Goal: Obtain resource: Obtain resource

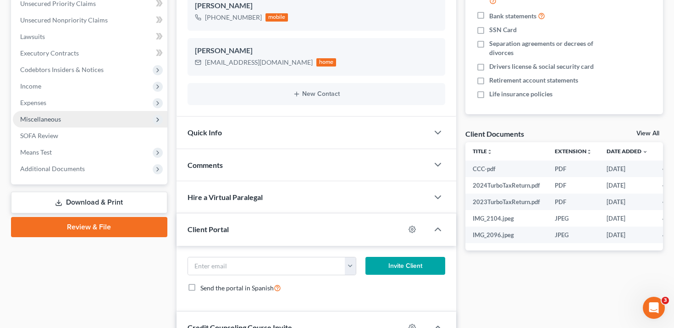
click at [77, 121] on span "Miscellaneous" at bounding box center [90, 119] width 155 height 17
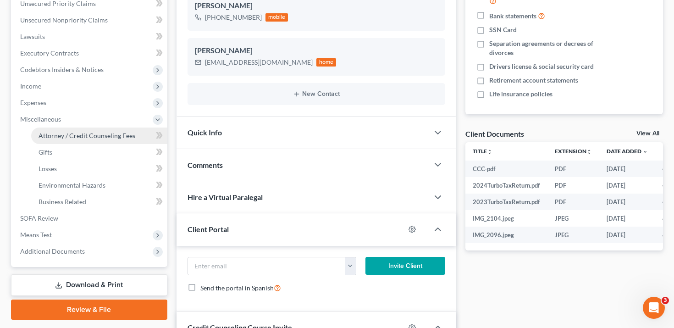
click at [91, 142] on link "Attorney / Credit Counseling Fees" at bounding box center [99, 135] width 136 height 17
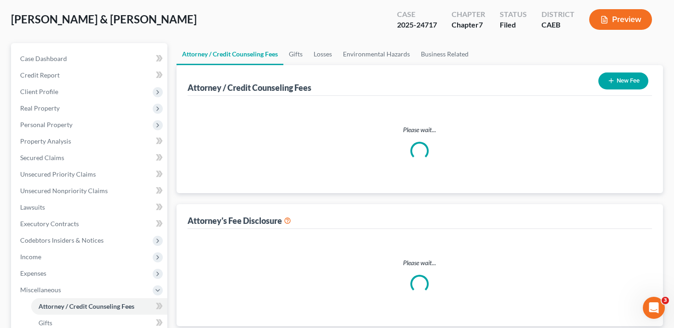
scroll to position [12, 0]
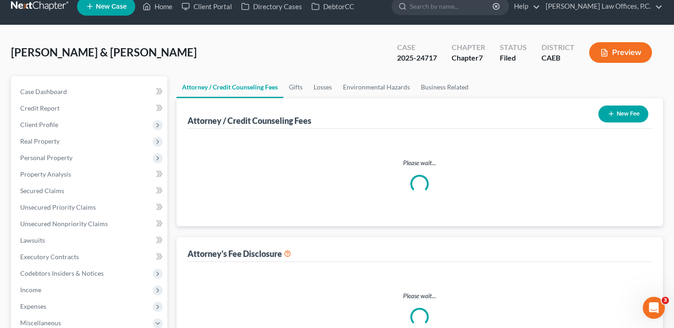
select select "0"
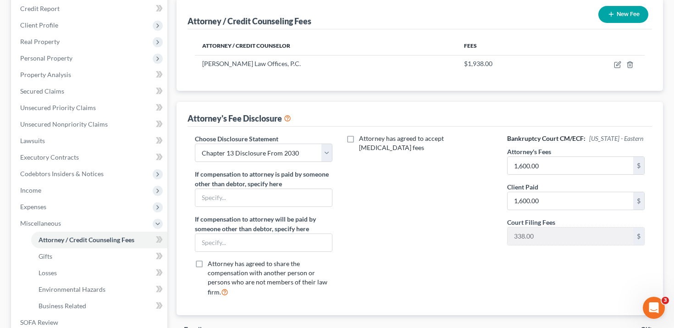
scroll to position [0, 0]
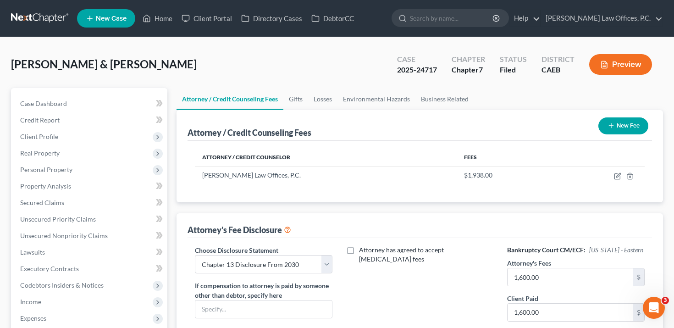
click at [612, 63] on button "Preview" at bounding box center [620, 64] width 63 height 21
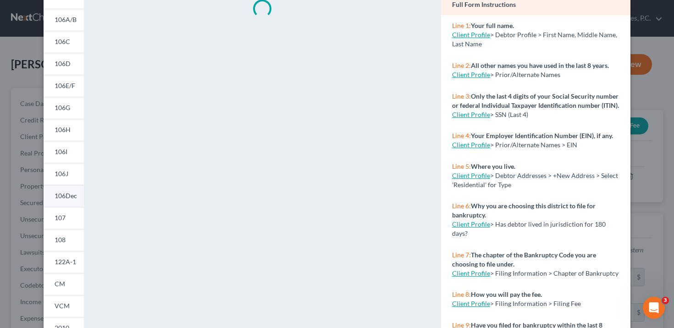
scroll to position [181, 0]
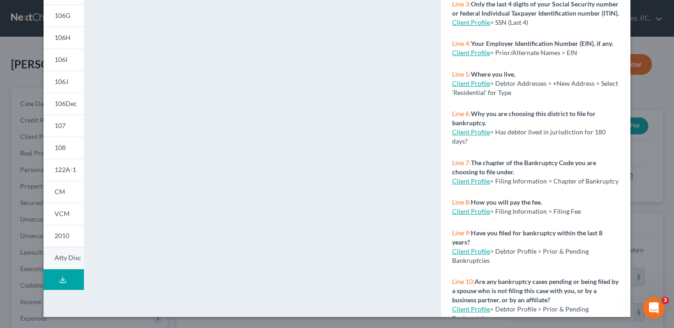
click at [67, 258] on span "Atty Disc" at bounding box center [68, 258] width 27 height 8
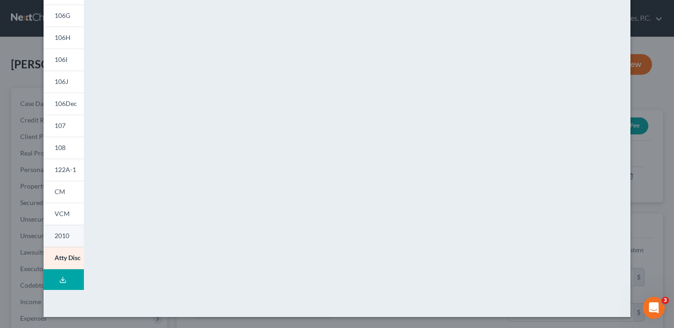
click at [69, 235] on link "2010" at bounding box center [64, 236] width 40 height 22
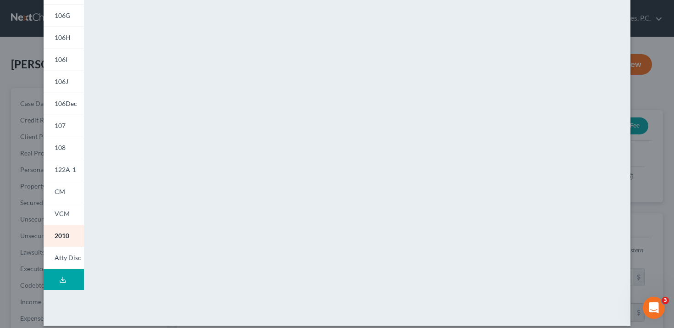
click at [70, 274] on button "Download Draft" at bounding box center [64, 279] width 40 height 21
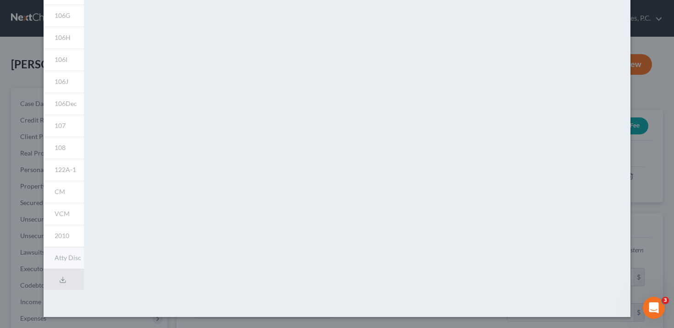
click at [70, 262] on link "Atty Disc" at bounding box center [64, 258] width 40 height 22
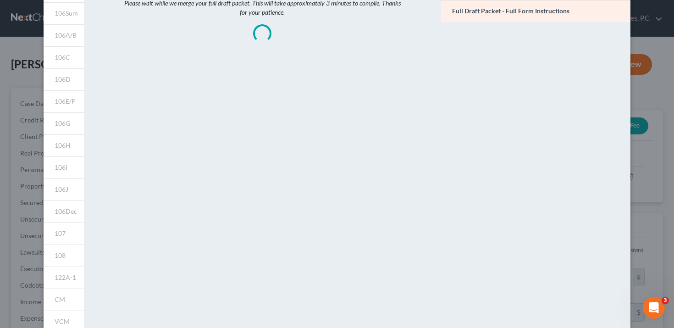
scroll to position [0, 0]
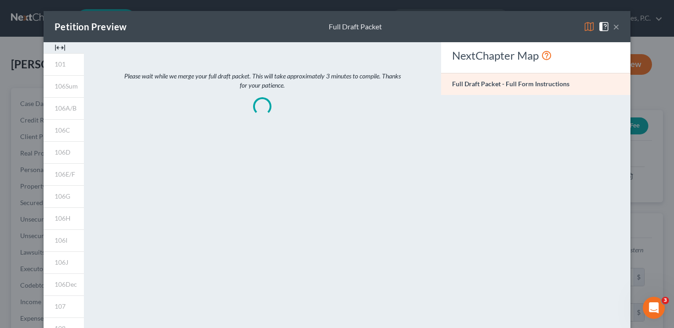
click at [618, 25] on button "×" at bounding box center [616, 26] width 6 height 11
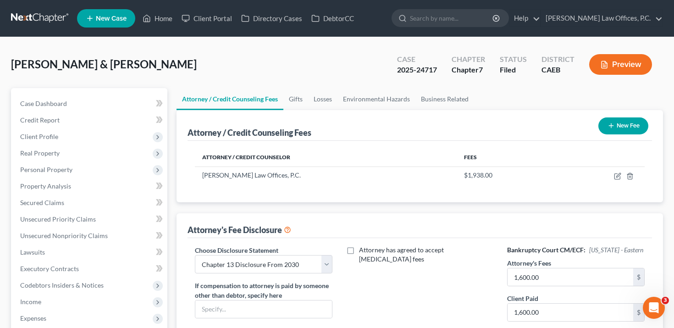
click at [622, 70] on button "Preview" at bounding box center [620, 64] width 63 height 21
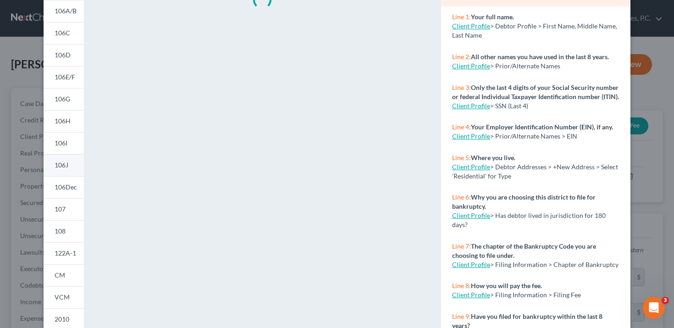
scroll to position [181, 0]
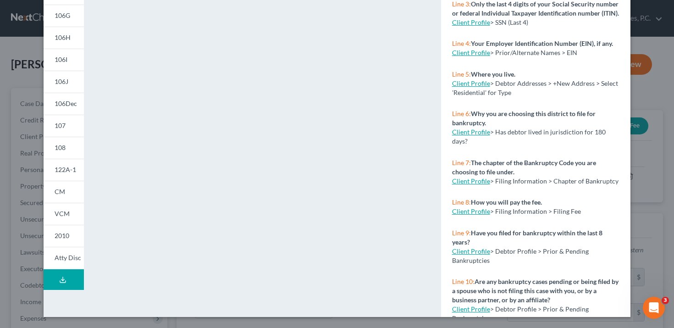
click at [65, 278] on icon at bounding box center [62, 279] width 7 height 7
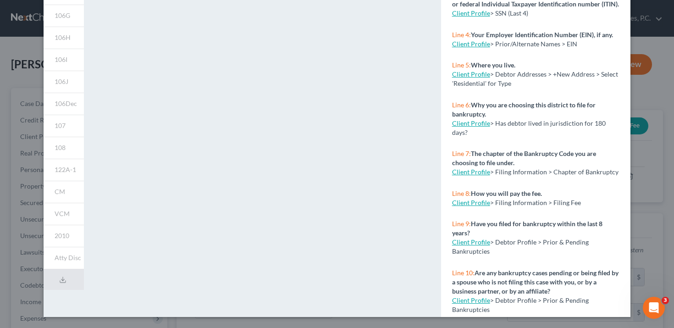
scroll to position [0, 0]
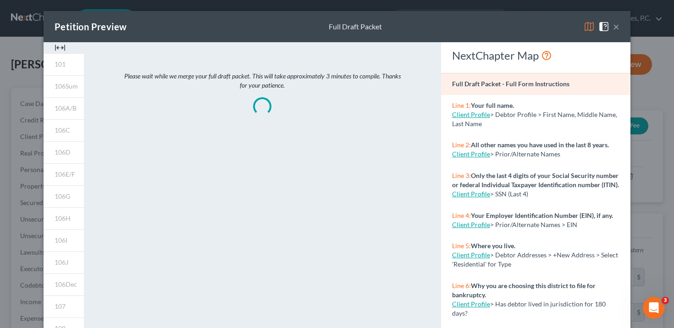
click at [616, 26] on button "×" at bounding box center [616, 26] width 6 height 11
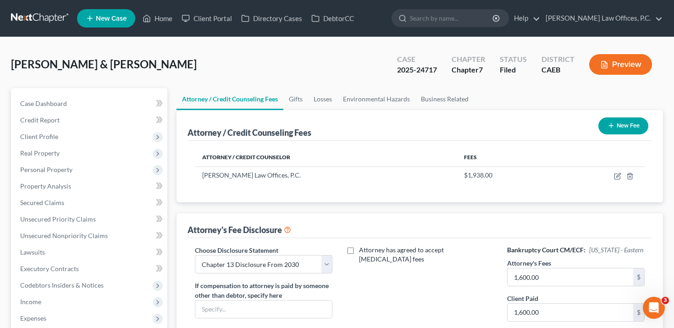
click at [624, 73] on button "Preview" at bounding box center [620, 64] width 63 height 21
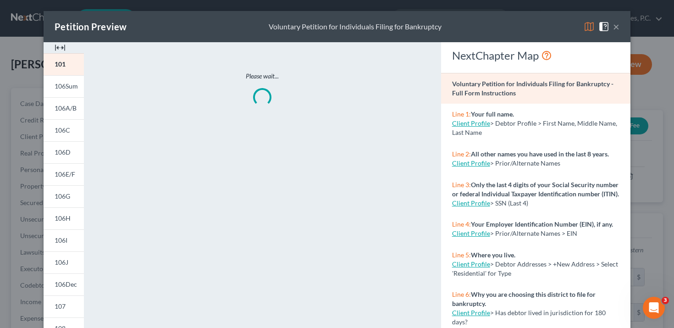
scroll to position [181, 0]
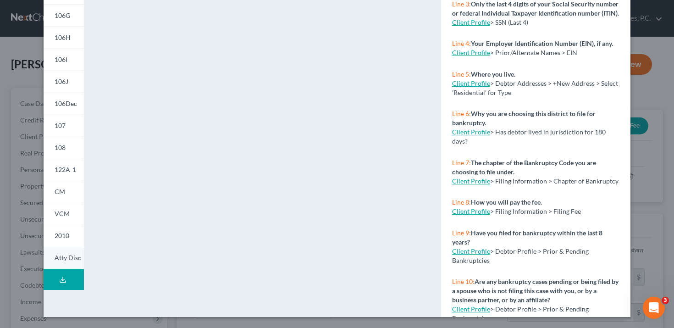
click at [66, 263] on link "Atty Disc" at bounding box center [64, 258] width 40 height 22
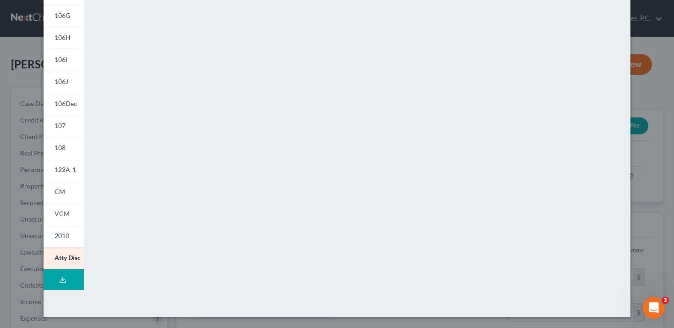
scroll to position [0, 0]
